Goal: Find specific page/section: Find specific page/section

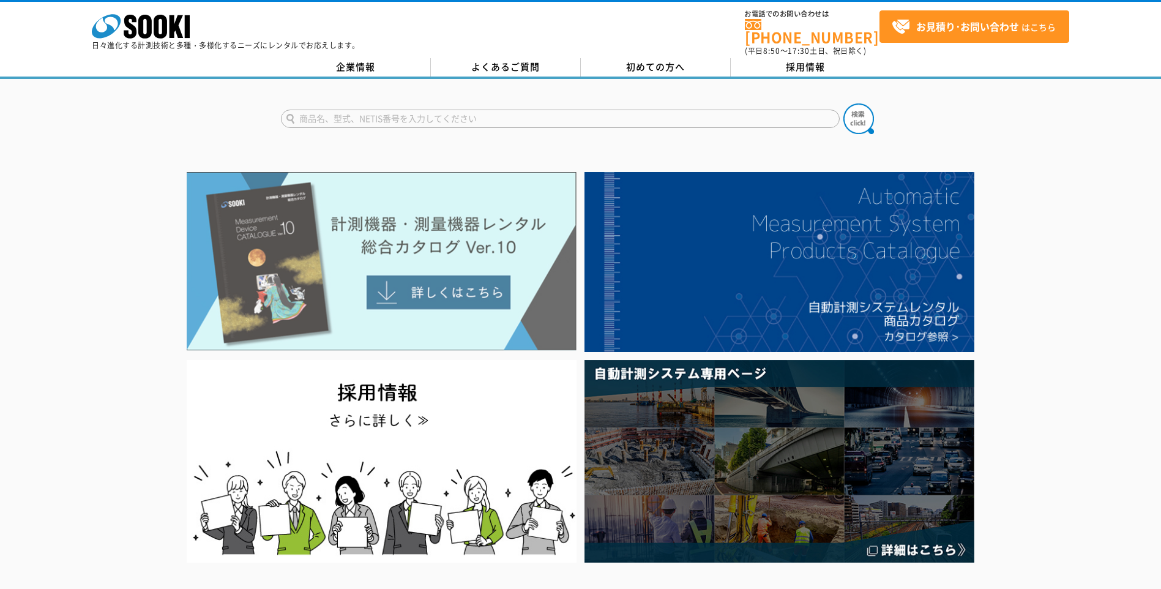
click at [456, 283] on img at bounding box center [382, 261] width 390 height 179
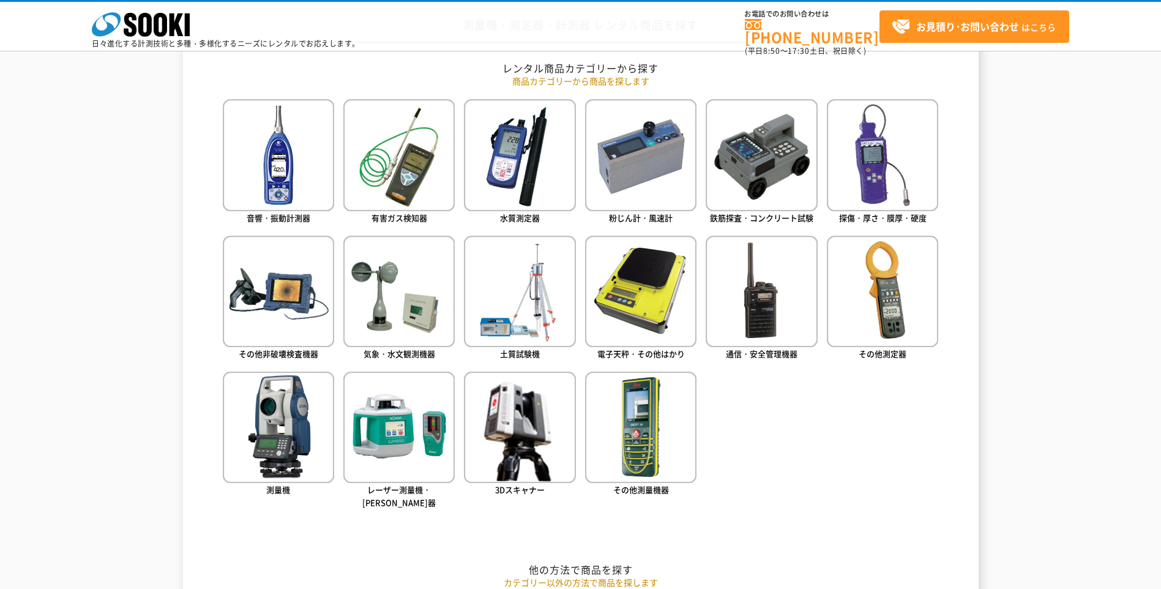
scroll to position [509, 0]
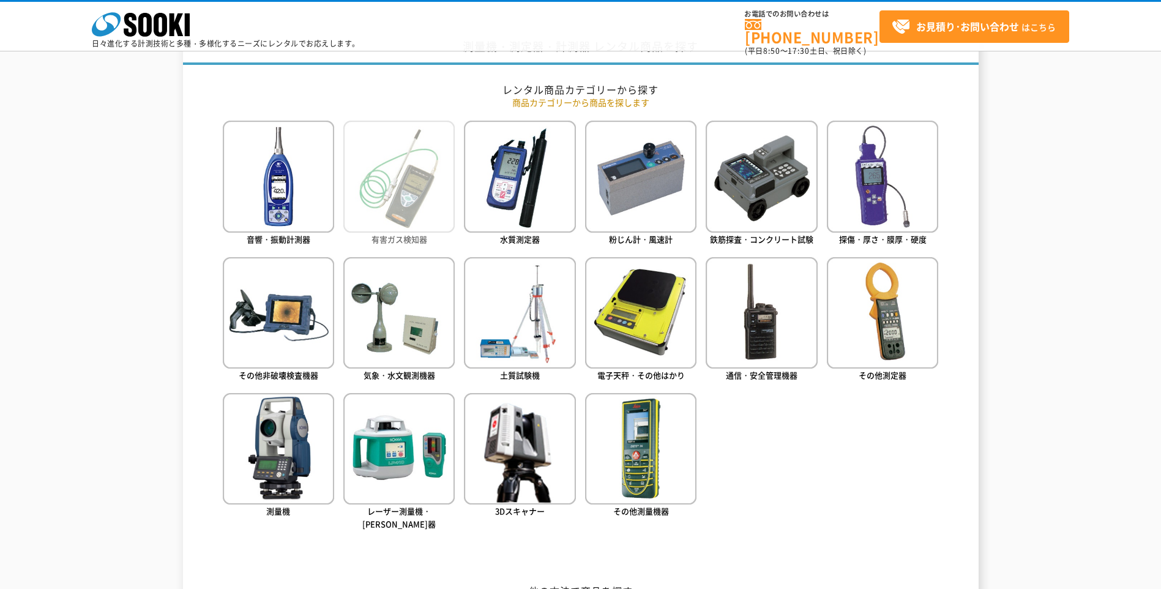
click at [379, 179] on img at bounding box center [398, 176] width 111 height 111
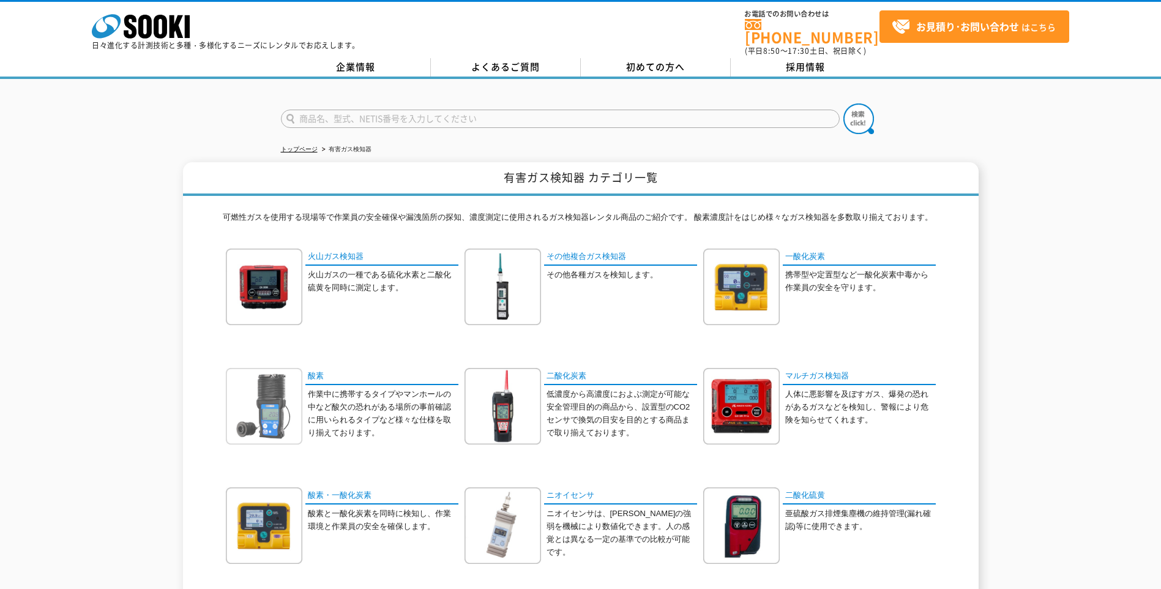
click at [282, 398] on img at bounding box center [264, 406] width 76 height 76
